Goal: Use online tool/utility: Utilize a website feature to perform a specific function

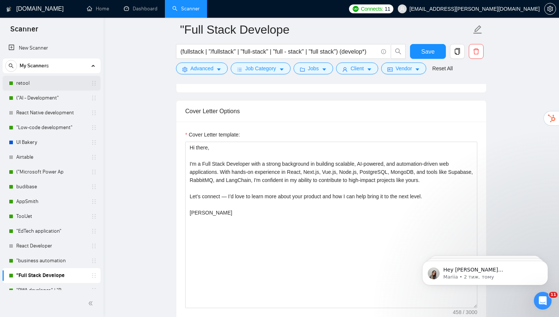
click at [50, 82] on link "retool" at bounding box center [51, 83] width 70 height 15
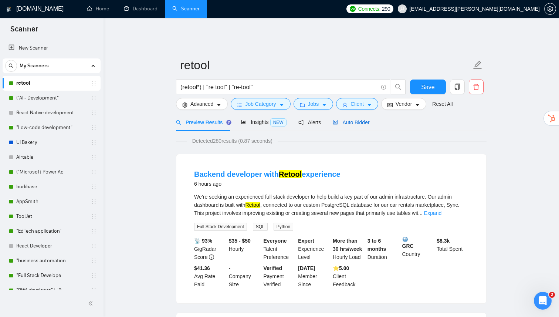
click at [356, 118] on div "Auto Bidder" at bounding box center [351, 122] width 37 height 8
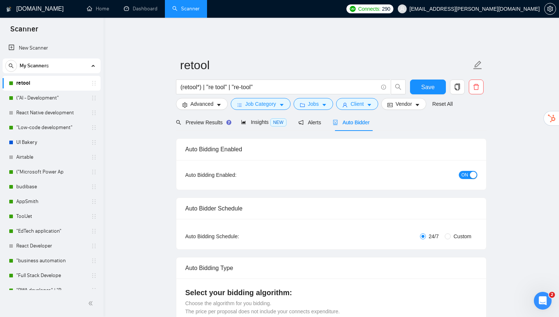
checkbox input "true"
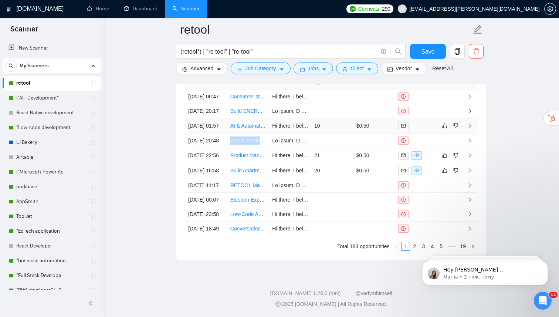
scroll to position [1682, 0]
